Goal: Task Accomplishment & Management: Use online tool/utility

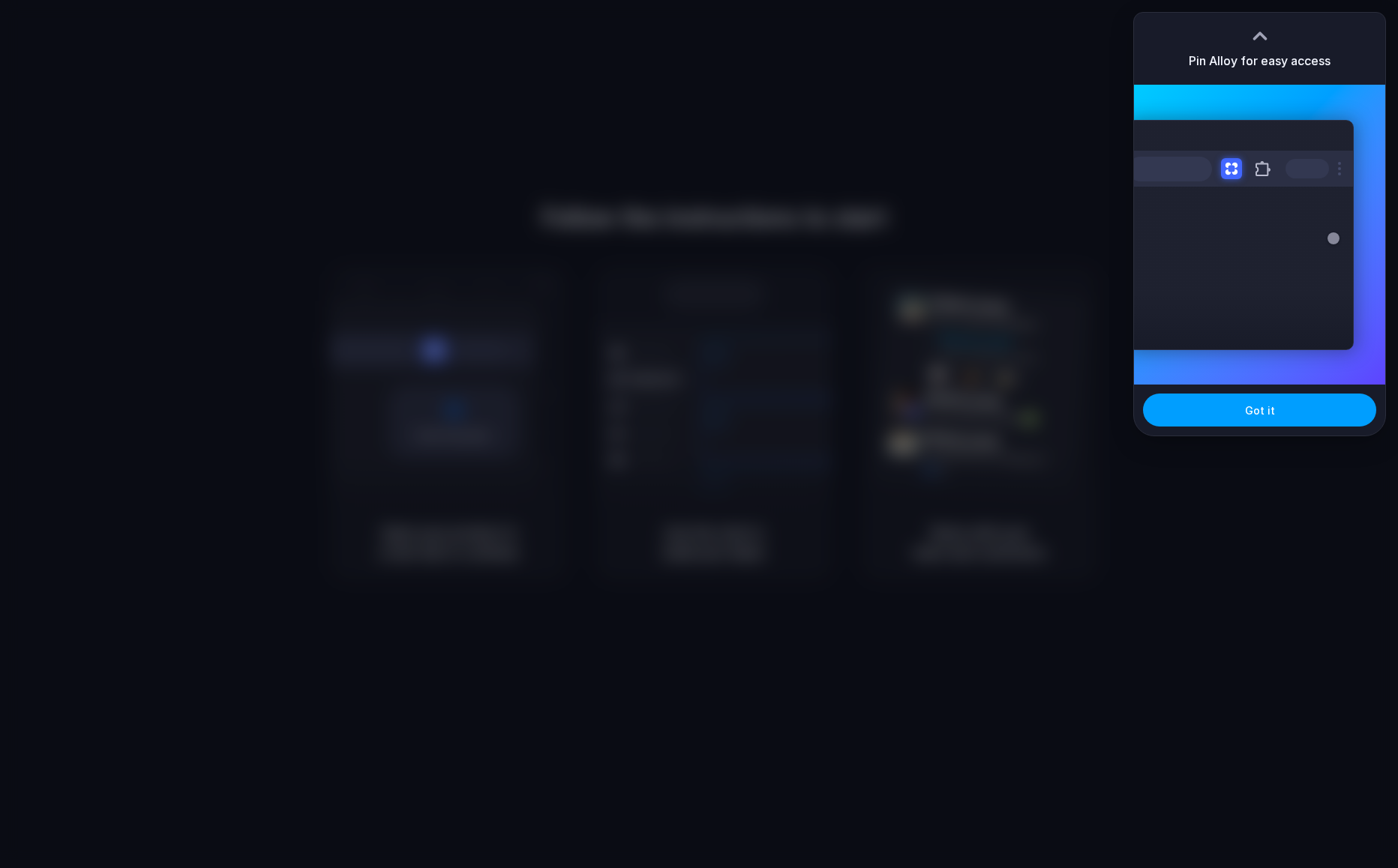
click at [1282, 417] on button "Got it" at bounding box center [1260, 410] width 233 height 33
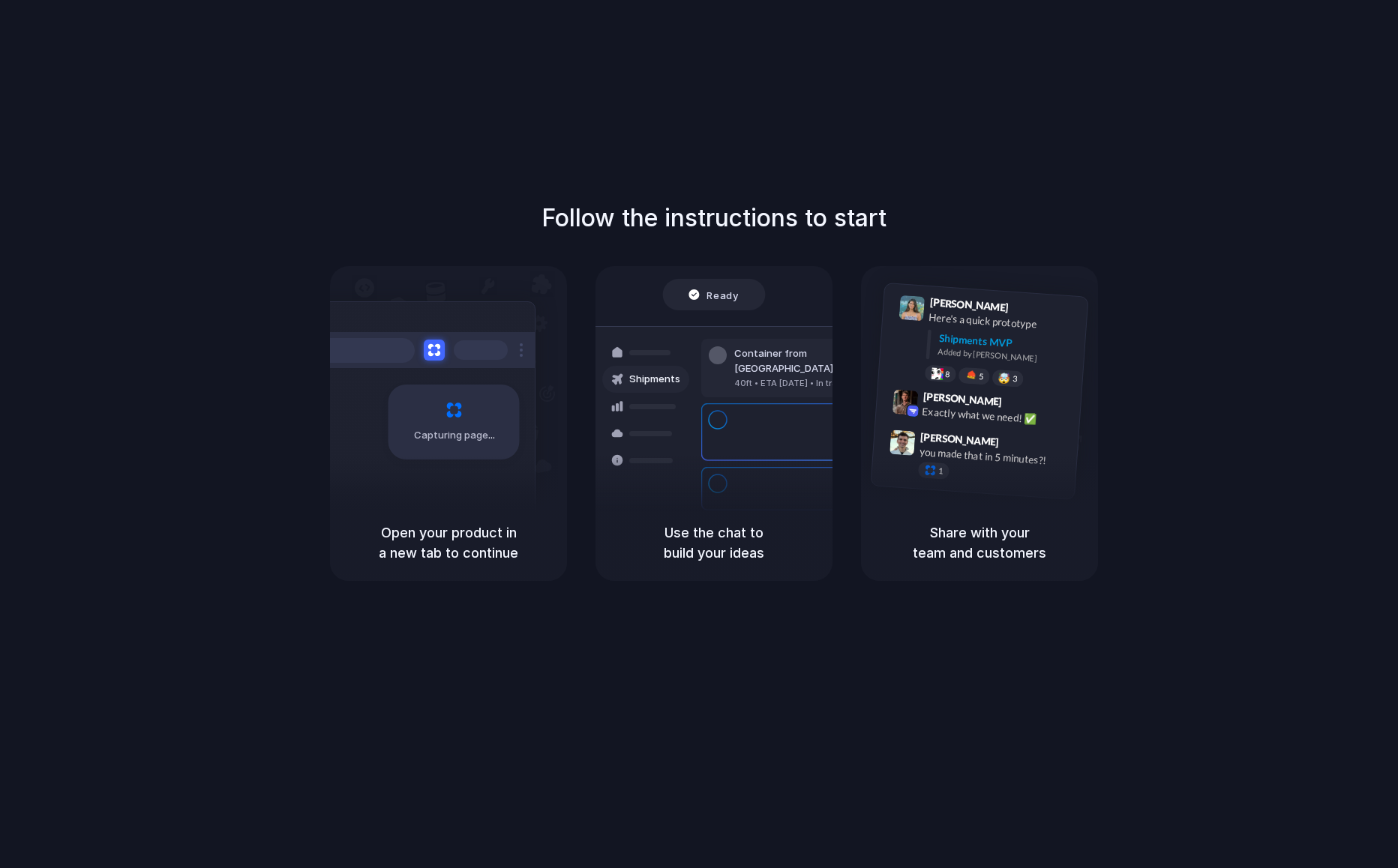
click at [1274, 83] on div "Follow the instructions to start Capturing page Open your product in a new tab …" at bounding box center [714, 449] width 1428 height 898
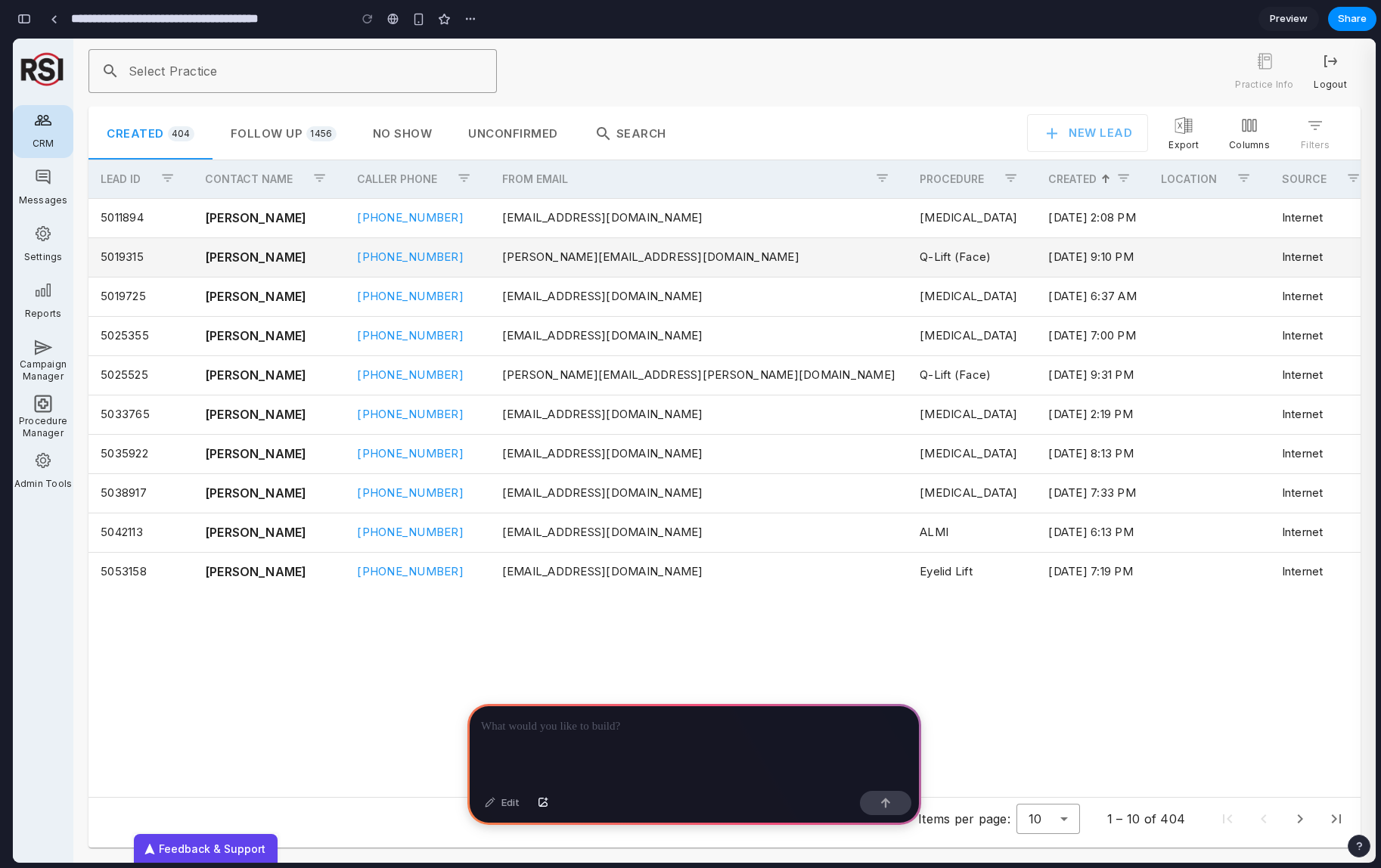
click at [908, 249] on td "Q-Lift (Face)" at bounding box center [972, 257] width 128 height 39
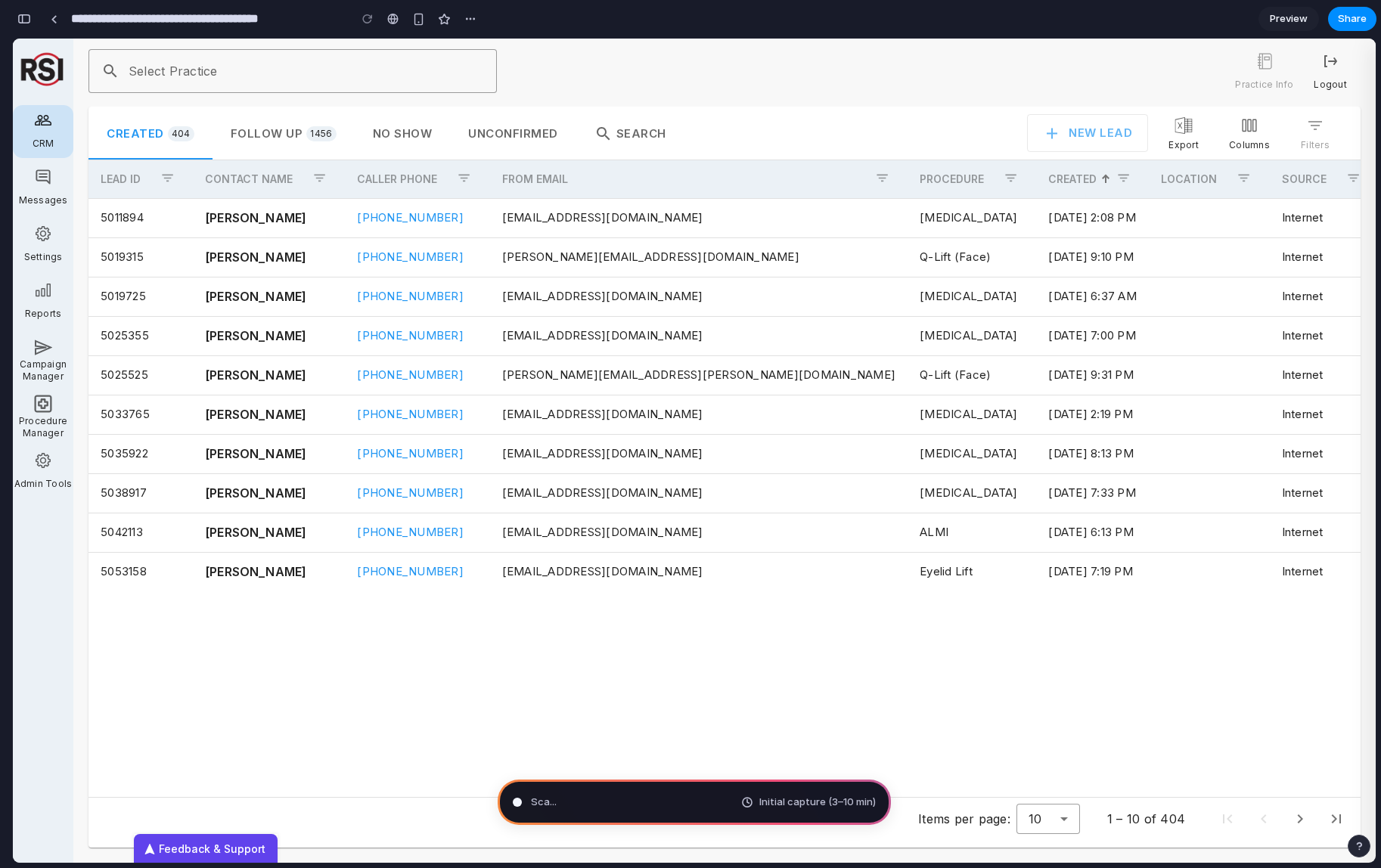
type input "**********"
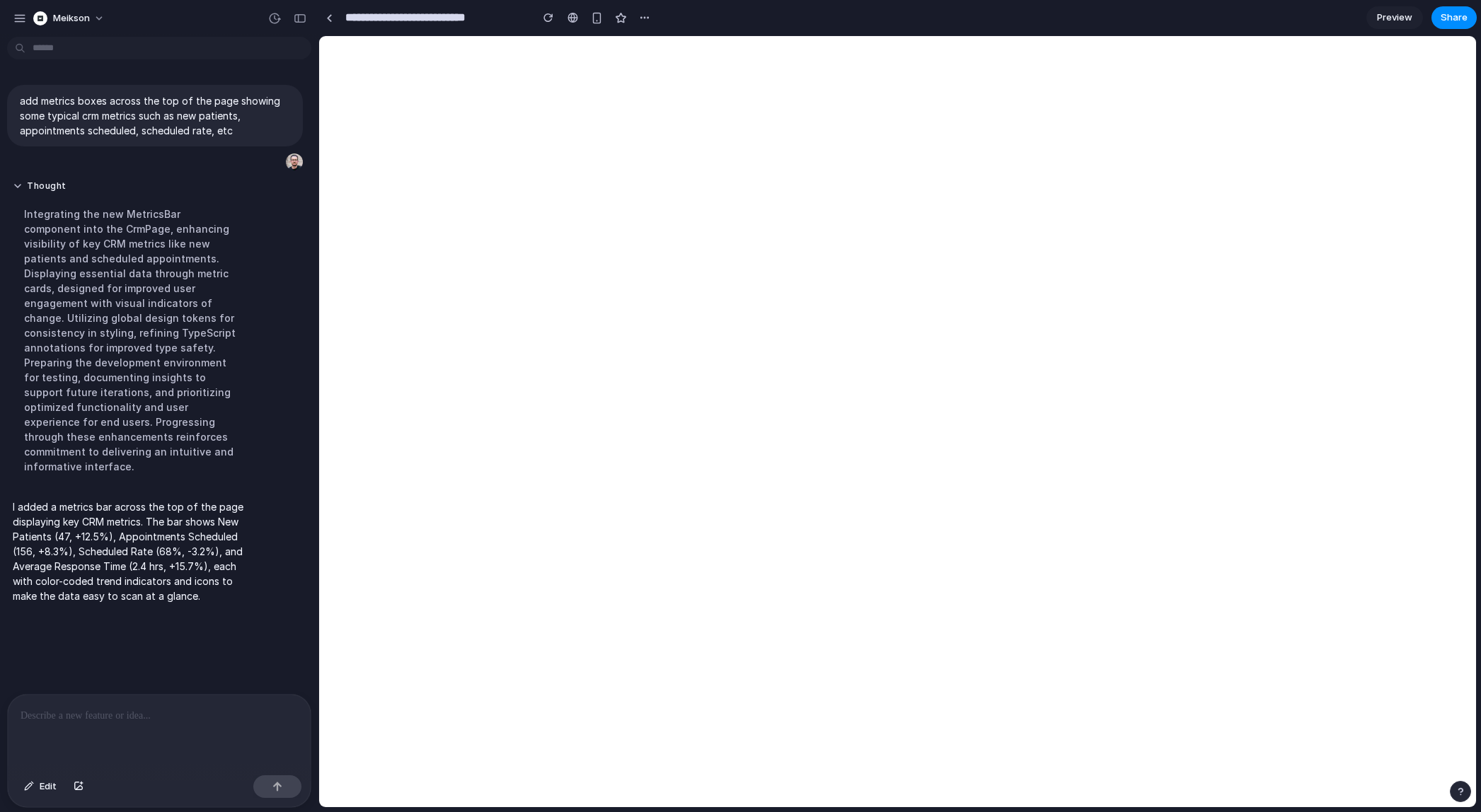
click at [141, 723] on div at bounding box center [159, 731] width 303 height 75
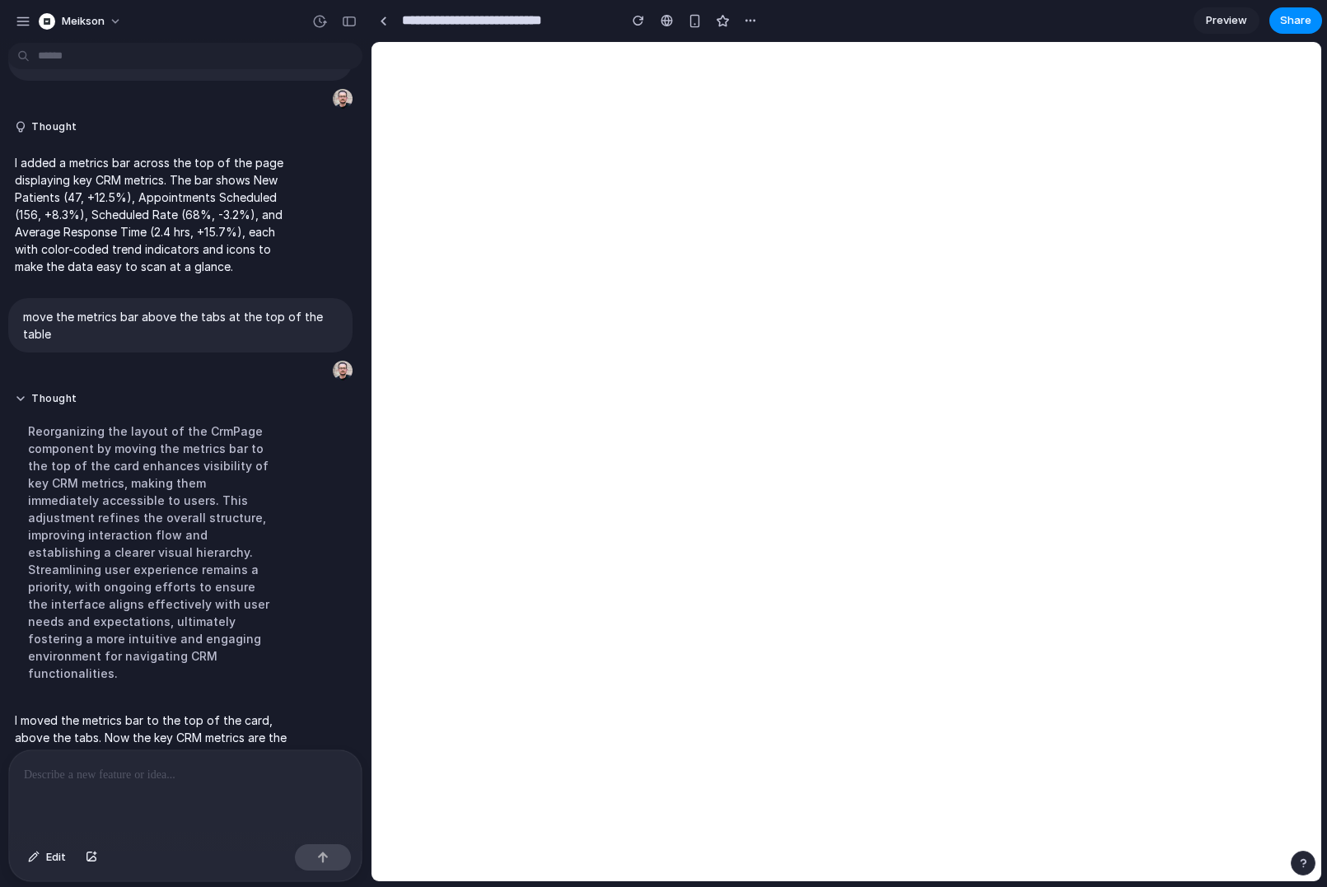
scroll to position [110, 0]
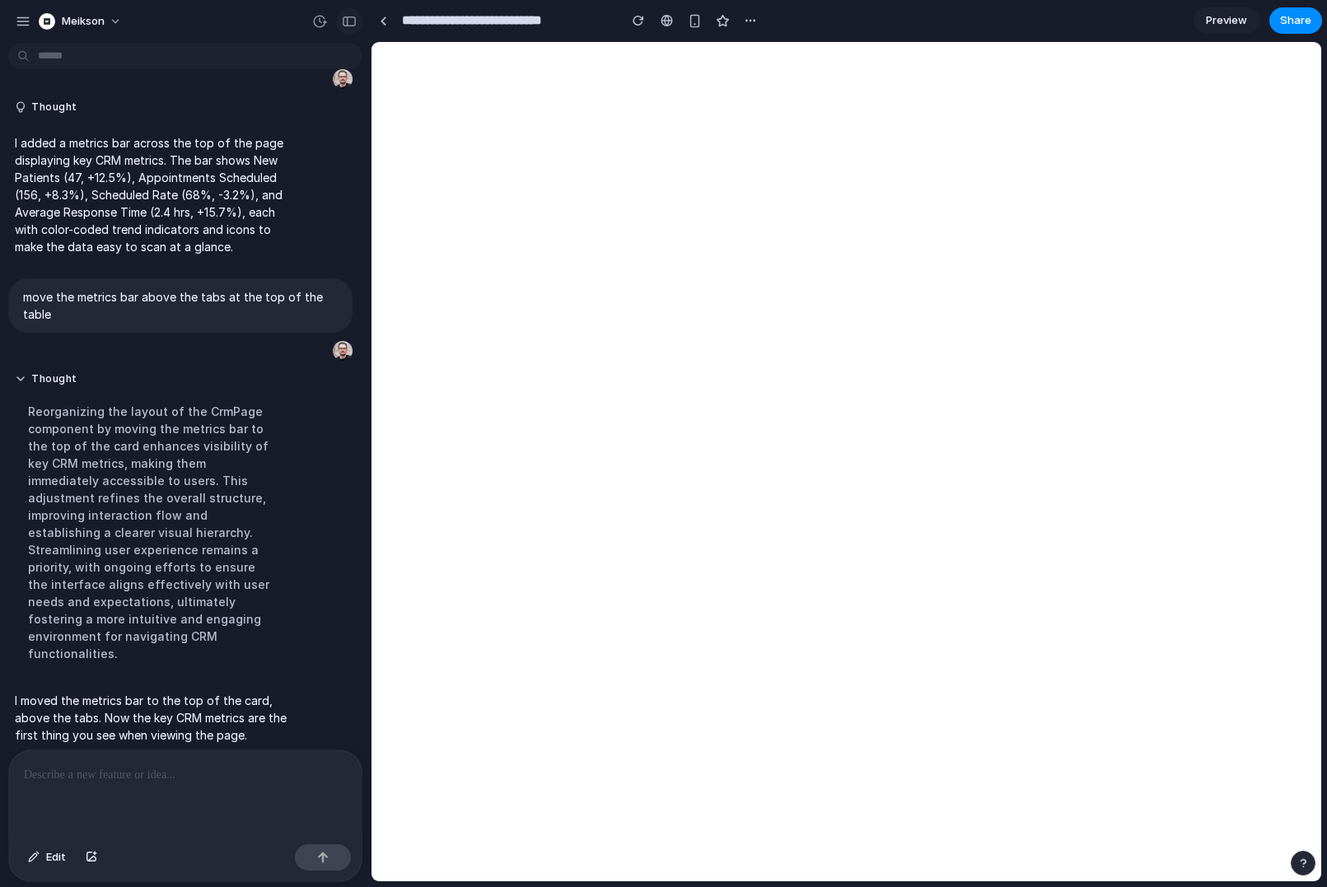
click at [340, 26] on button "button" at bounding box center [349, 21] width 26 height 26
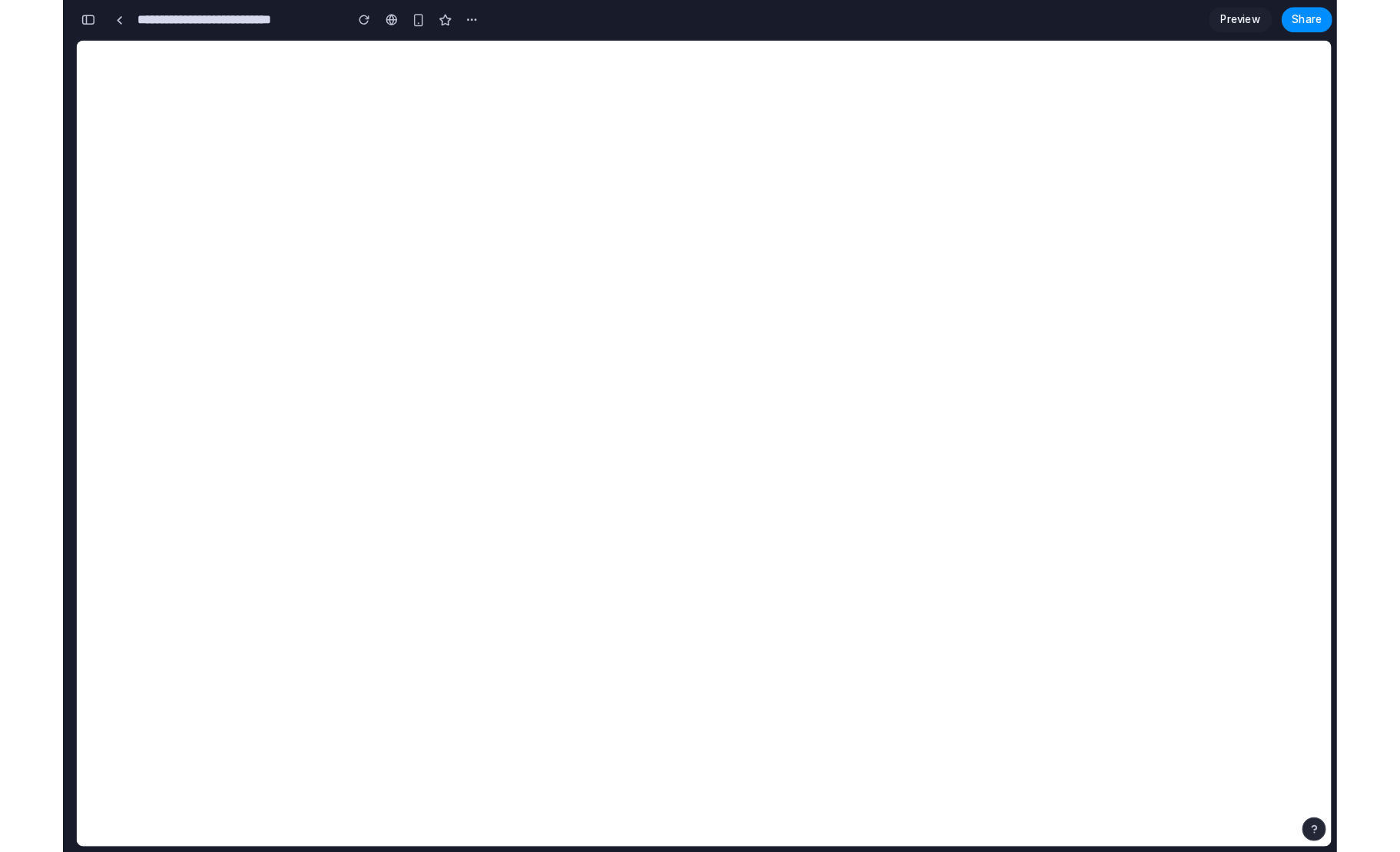
scroll to position [443, 0]
